Goal: Task Accomplishment & Management: Manage account settings

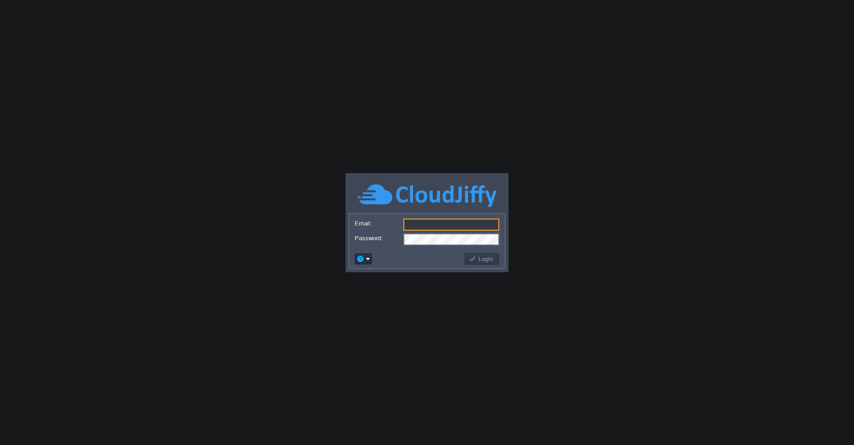
type input "[EMAIL_ADDRESS][PERSON_NAME][DOMAIN_NAME]"
click at [476, 261] on button "Login" at bounding box center [482, 259] width 27 height 8
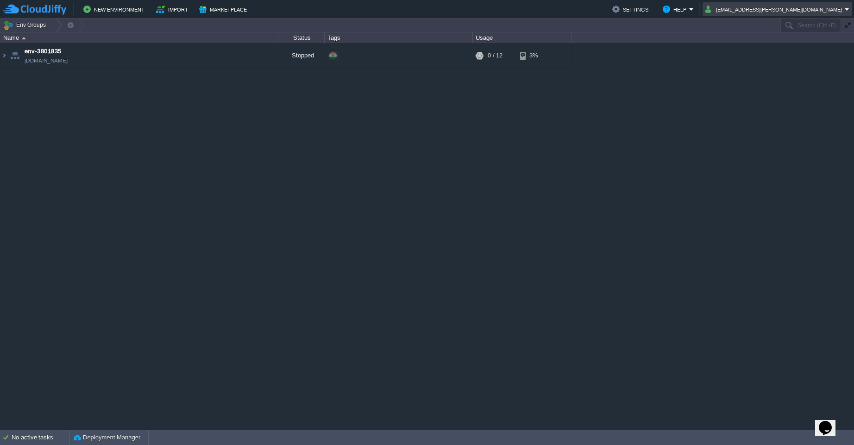
click at [785, 10] on button "[EMAIL_ADDRESS][PERSON_NAME][DOMAIN_NAME]" at bounding box center [774, 9] width 139 height 11
click at [755, 51] on span "Sign out" at bounding box center [751, 48] width 22 height 7
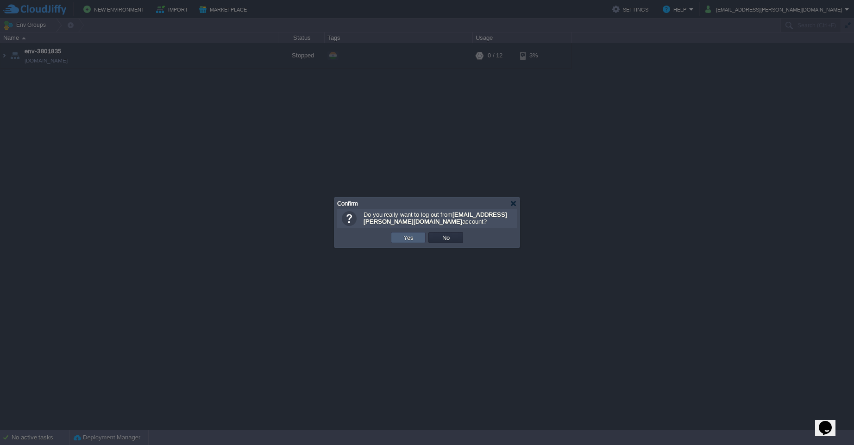
click at [409, 237] on button "Yes" at bounding box center [408, 237] width 16 height 8
